Goal: Task Accomplishment & Management: Check status

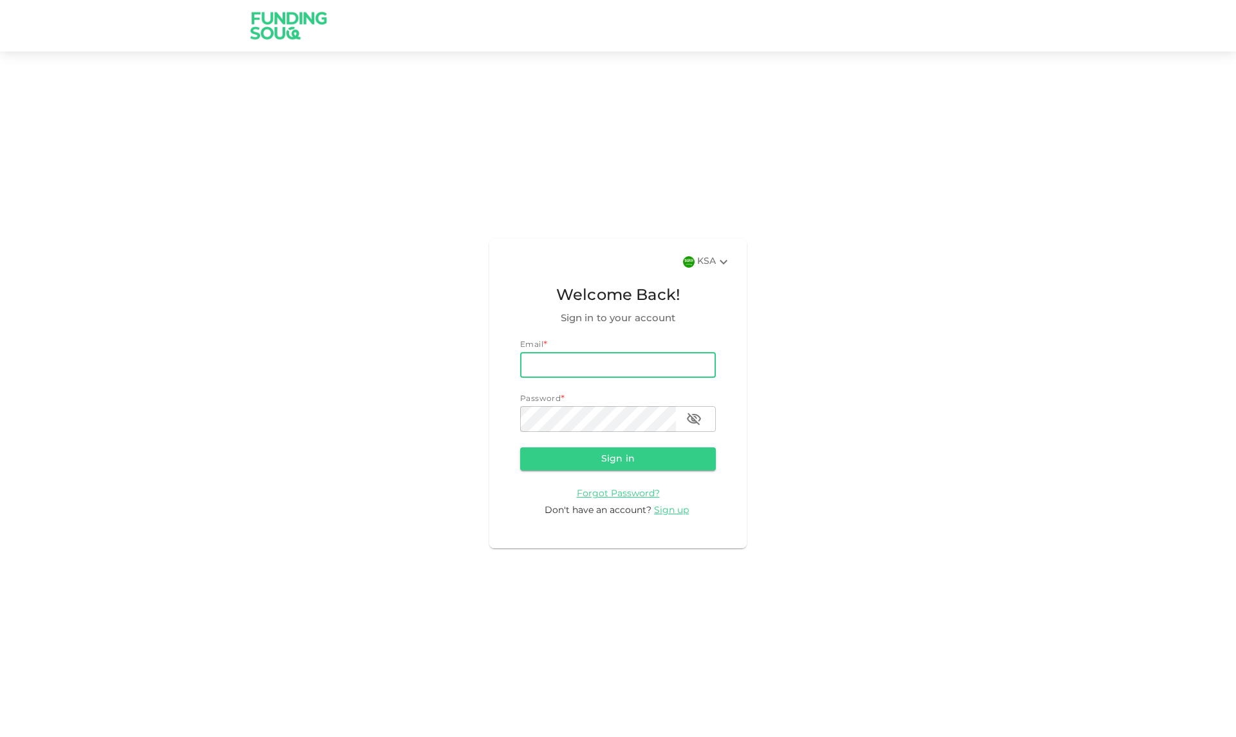
click at [601, 375] on input "email" at bounding box center [618, 365] width 196 height 26
type input "[EMAIL_ADDRESS][DOMAIN_NAME]"
click at [594, 451] on button "Sign in" at bounding box center [618, 459] width 196 height 23
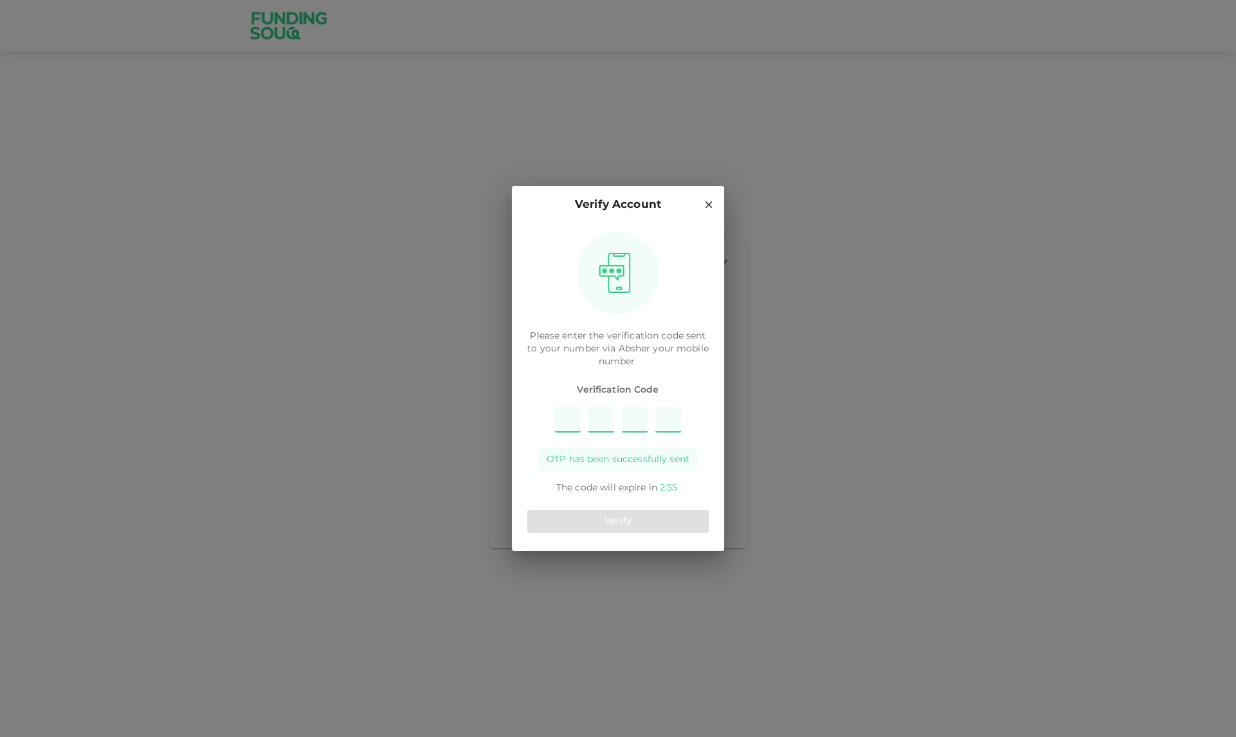
type input "4"
type input "5"
type input "3"
type input "7"
click at [591, 502] on div "Please enter the verification code sent to your number via [PERSON_NAME] your m…" at bounding box center [618, 387] width 213 height 327
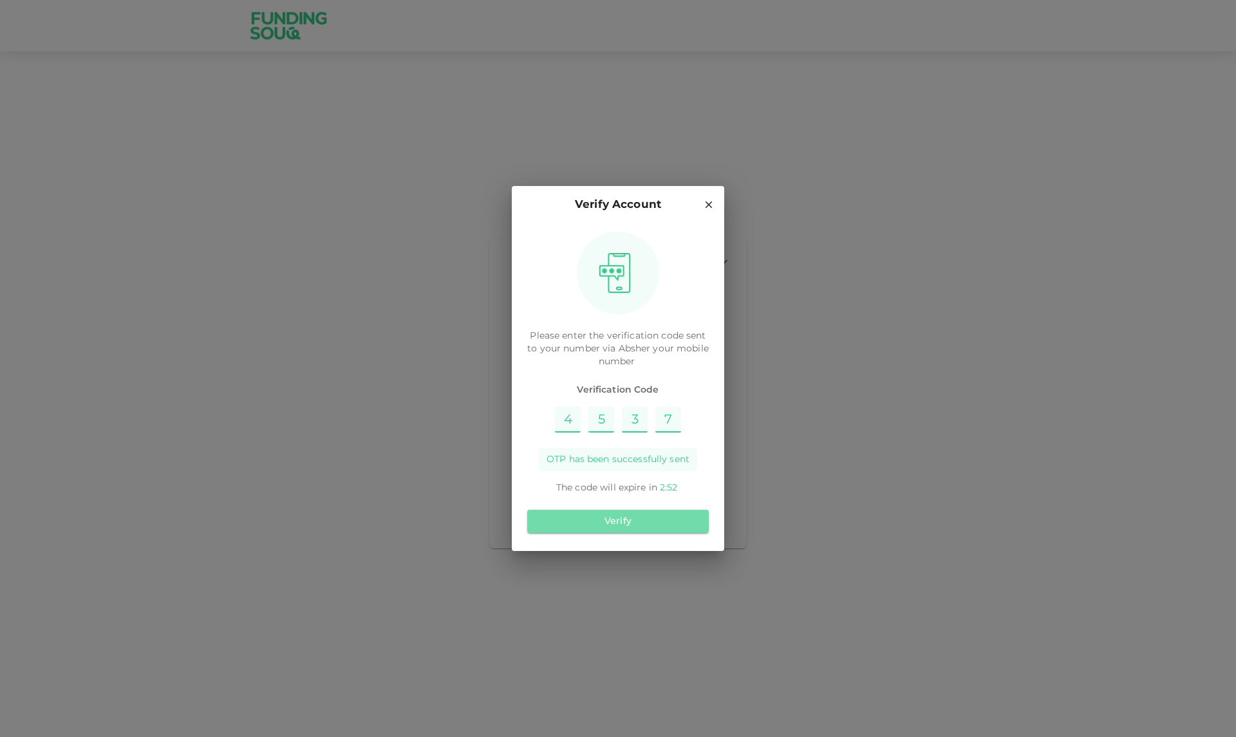
click at [595, 517] on button "Verify" at bounding box center [618, 521] width 182 height 23
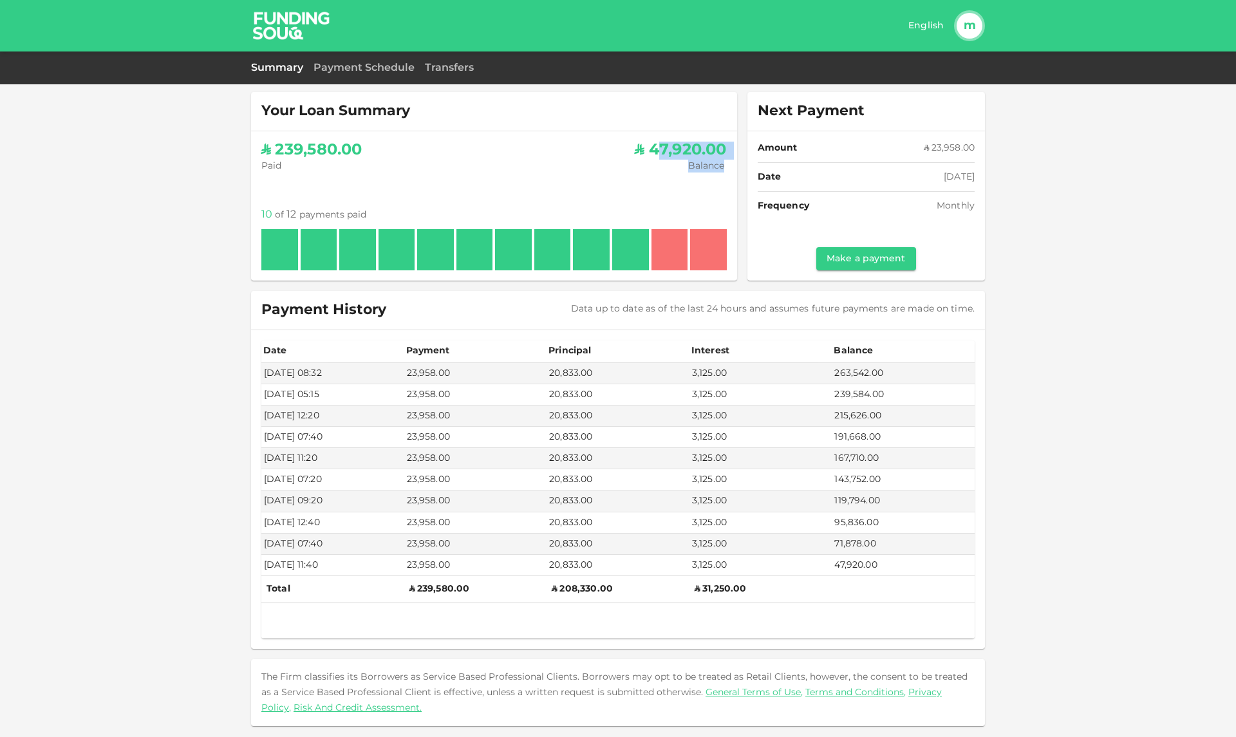
drag, startPoint x: 654, startPoint y: 150, endPoint x: 730, endPoint y: 160, distance: 76.7
click at [730, 160] on div "ʢ 239,580.00 Paid ʢ 47,920.00 Balance 10 of 12 payments paid Amount of instalme…" at bounding box center [494, 205] width 486 height 149
click at [674, 238] on div "Amount of instalment ʢ 23,958.00 Sep 08, 2025" at bounding box center [670, 249] width 37 height 41
drag, startPoint x: 412, startPoint y: 587, endPoint x: 786, endPoint y: 600, distance: 373.7
click at [786, 600] on div "Date Payment Principal Interest Balance Nov 11, 2024 08:32 23,958.00 20,833.00 …" at bounding box center [618, 490] width 714 height 298
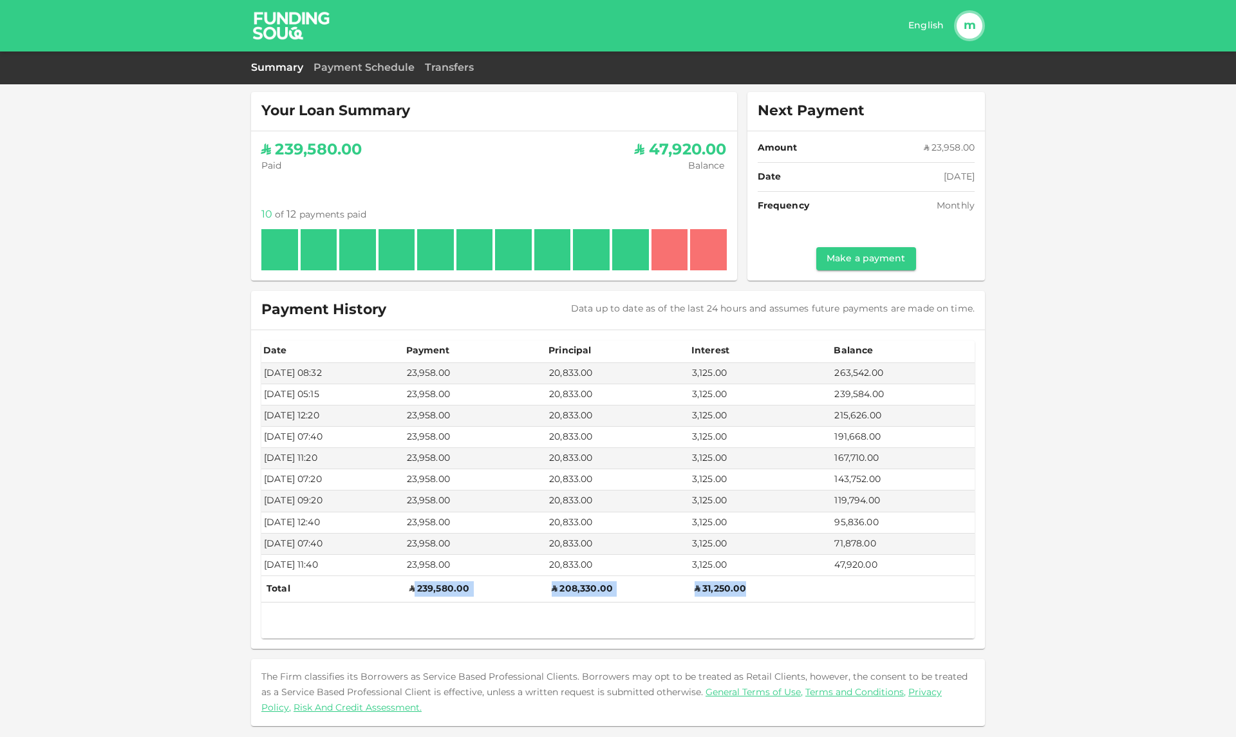
click at [754, 603] on div at bounding box center [618, 608] width 714 height 10
click at [368, 60] on div "Summary Payment Schedule Transfers" at bounding box center [618, 68] width 1236 height 33
click at [368, 61] on div "Summary Payment Schedule Transfers" at bounding box center [618, 68] width 1236 height 33
click at [363, 72] on link "Payment Schedule" at bounding box center [364, 68] width 101 height 12
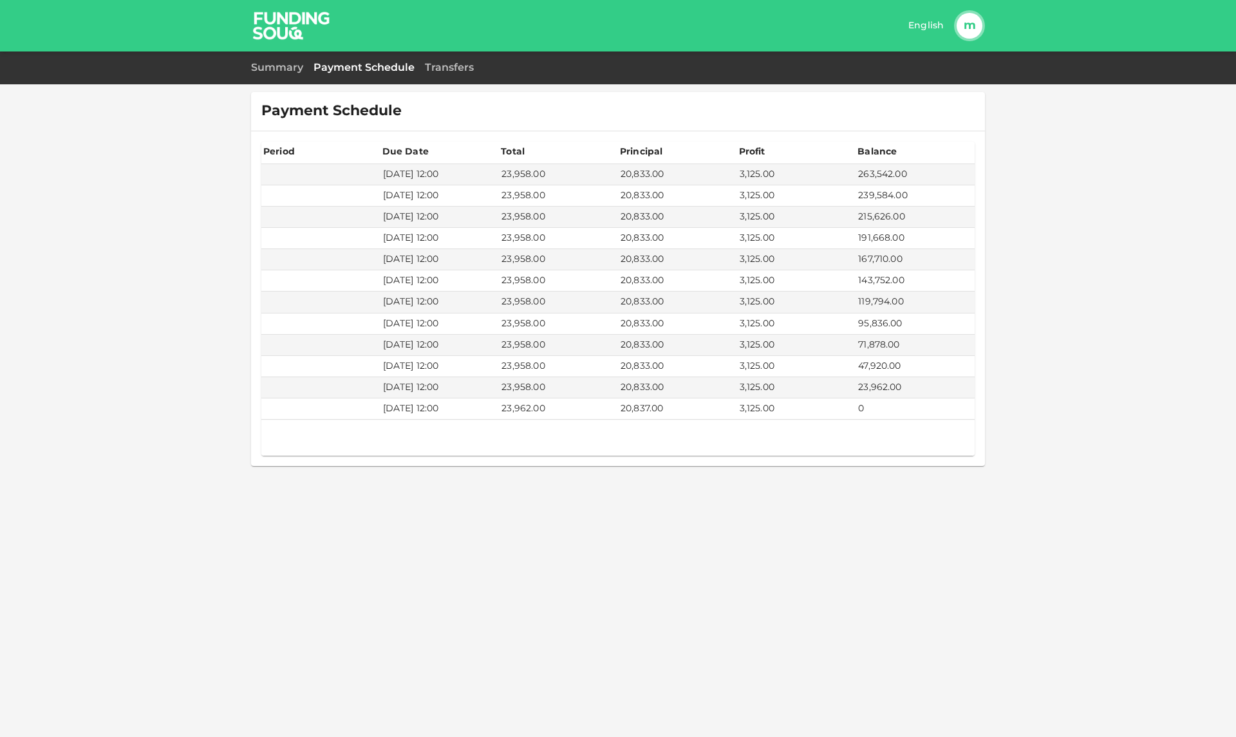
click at [422, 69] on div "Summary Payment Schedule Transfers" at bounding box center [618, 68] width 734 height 12
click at [457, 70] on link "Transfers" at bounding box center [449, 68] width 49 height 12
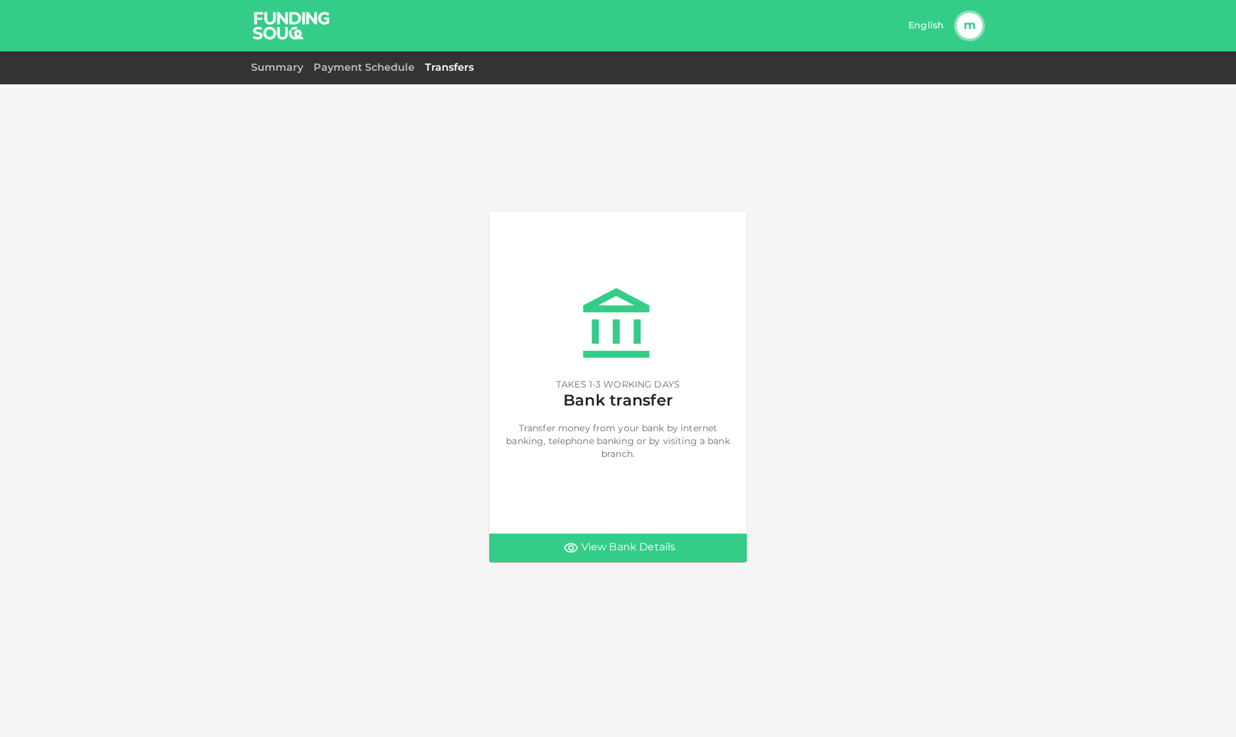
click at [278, 75] on div "Summary Payment Schedule Transfers" at bounding box center [618, 68] width 1236 height 33
click at [278, 73] on link "Summary" at bounding box center [277, 68] width 52 height 12
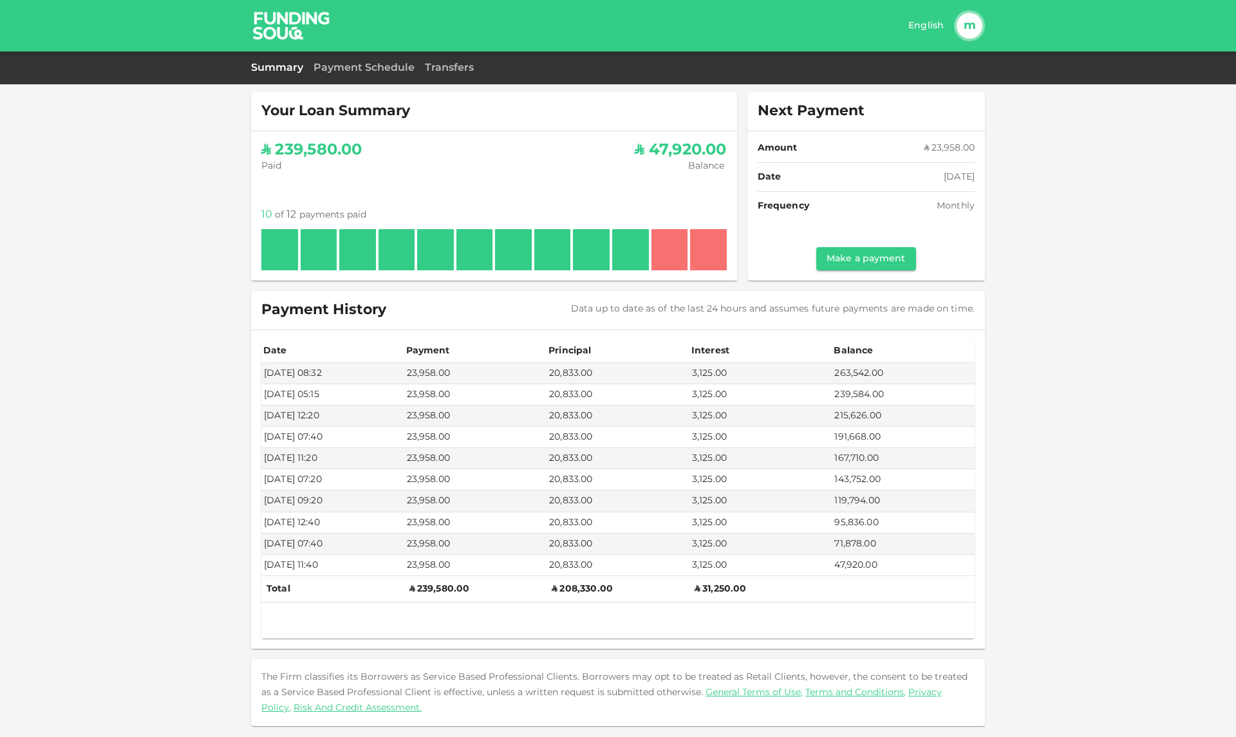
click at [859, 271] on div "Amount ʢ 23,958.00 Date Sep 08, 2025 Frequency Monthly Make a payment" at bounding box center [867, 205] width 238 height 149
click at [859, 264] on link "Make a payment" at bounding box center [866, 258] width 99 height 23
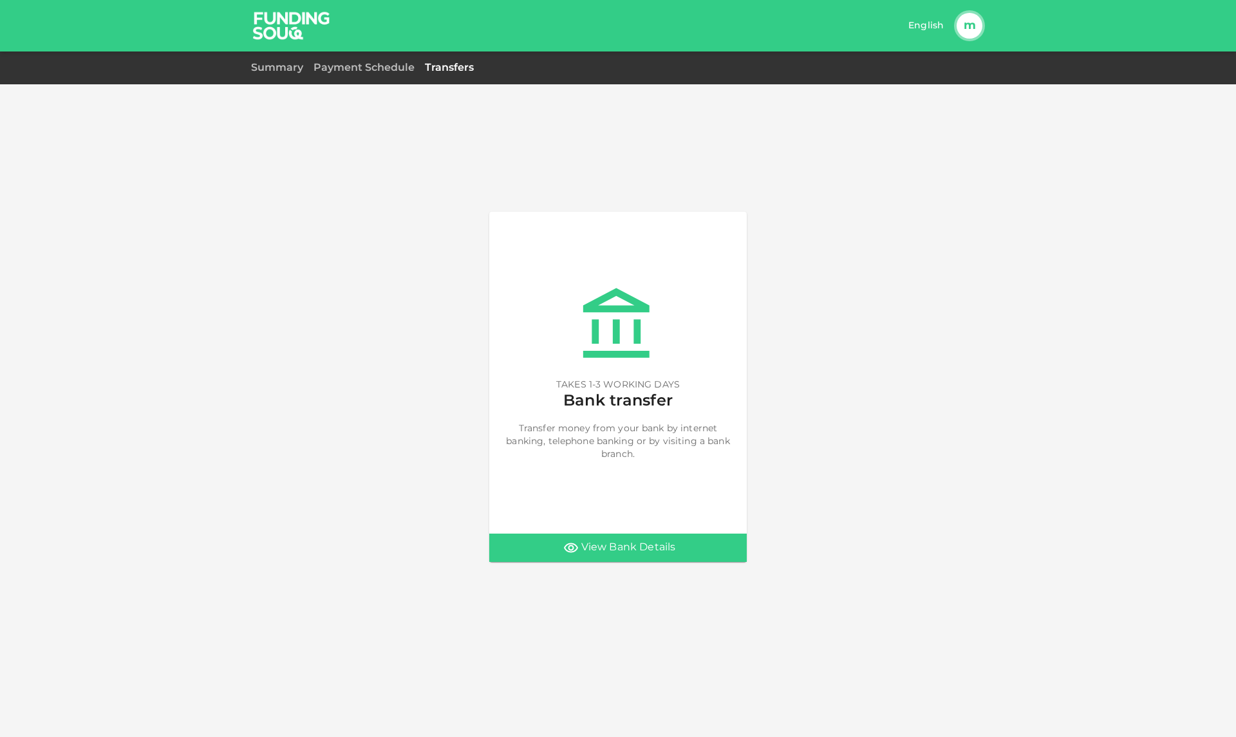
click at [274, 76] on div "Summary Payment Schedule Transfers" at bounding box center [618, 68] width 1236 height 33
click at [272, 70] on link "Summary" at bounding box center [277, 68] width 52 height 12
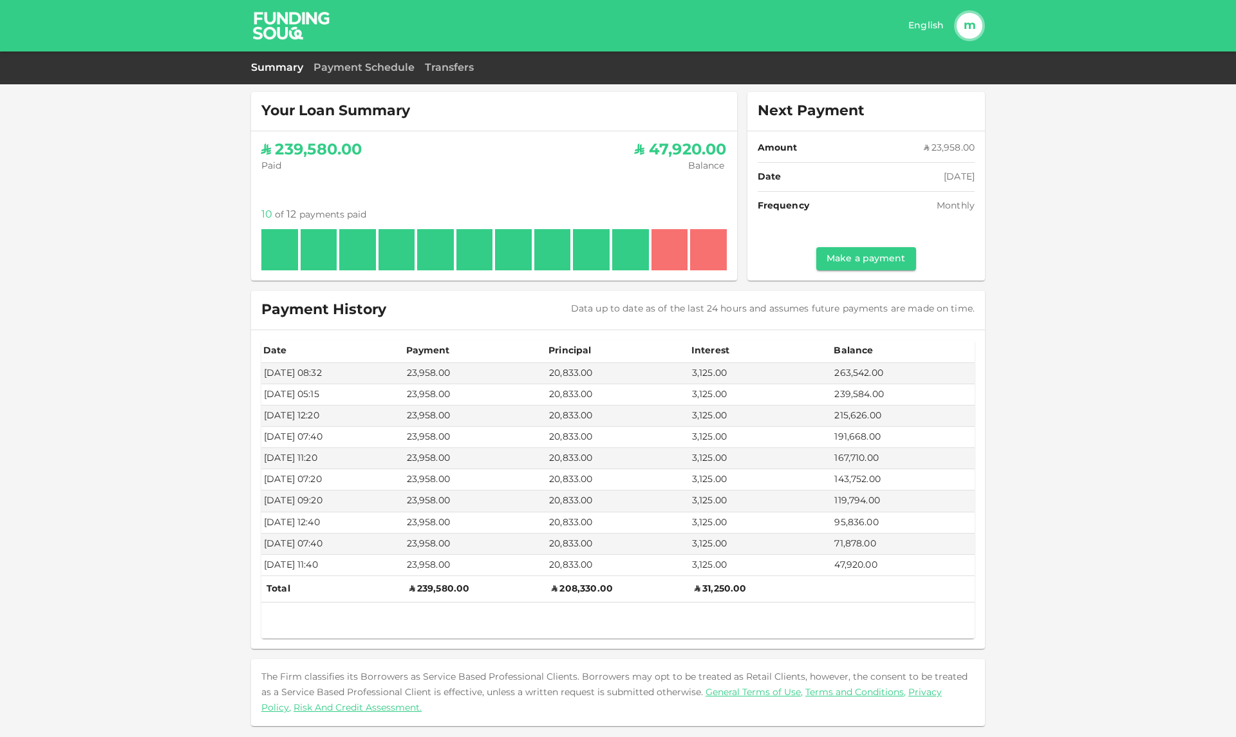
click at [1016, 719] on div "Your Loan Summary ʢ 239,580.00 Paid ʢ 47,920.00 Balance 10 of 12 payments paid …" at bounding box center [618, 410] width 1236 height 653
